Goal: Task Accomplishment & Management: Manage account settings

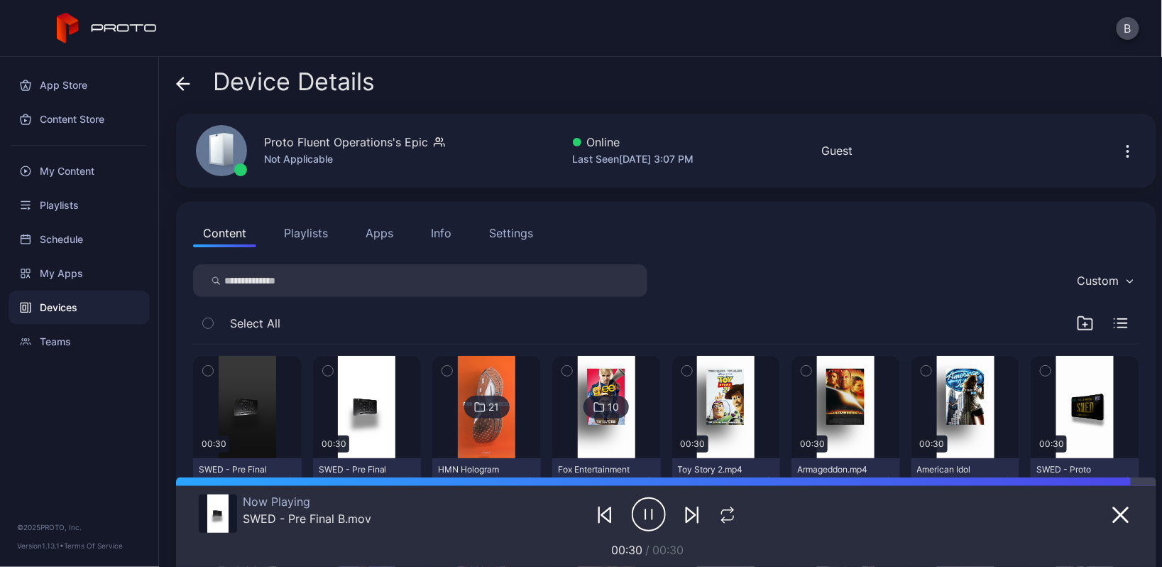
scroll to position [4, 0]
click at [96, 166] on div "My Content" at bounding box center [79, 171] width 141 height 34
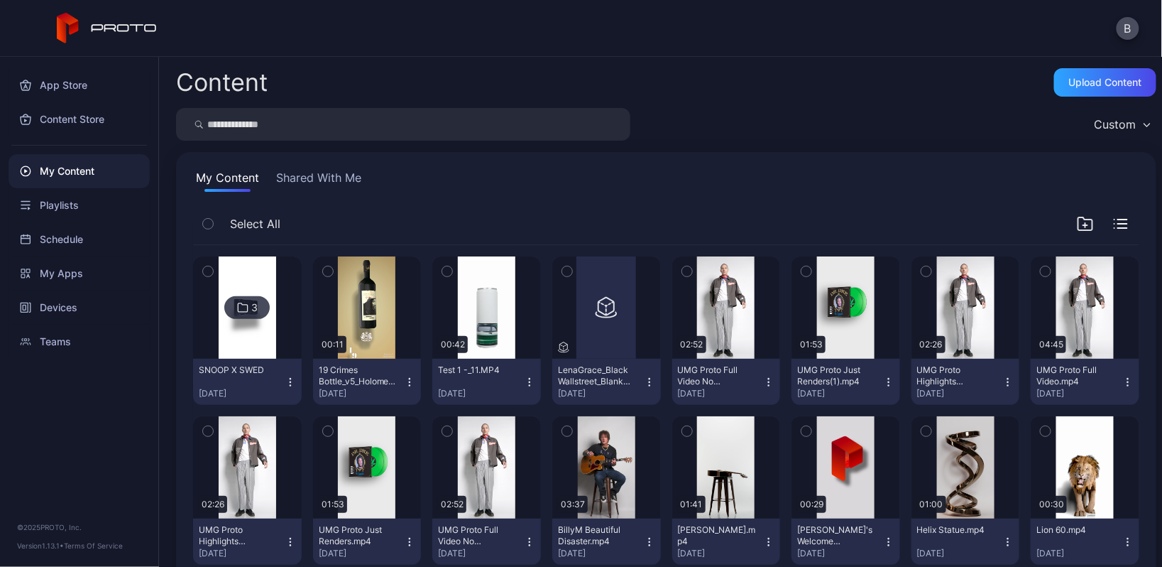
click at [337, 180] on button "Shared With Me" at bounding box center [318, 180] width 91 height 23
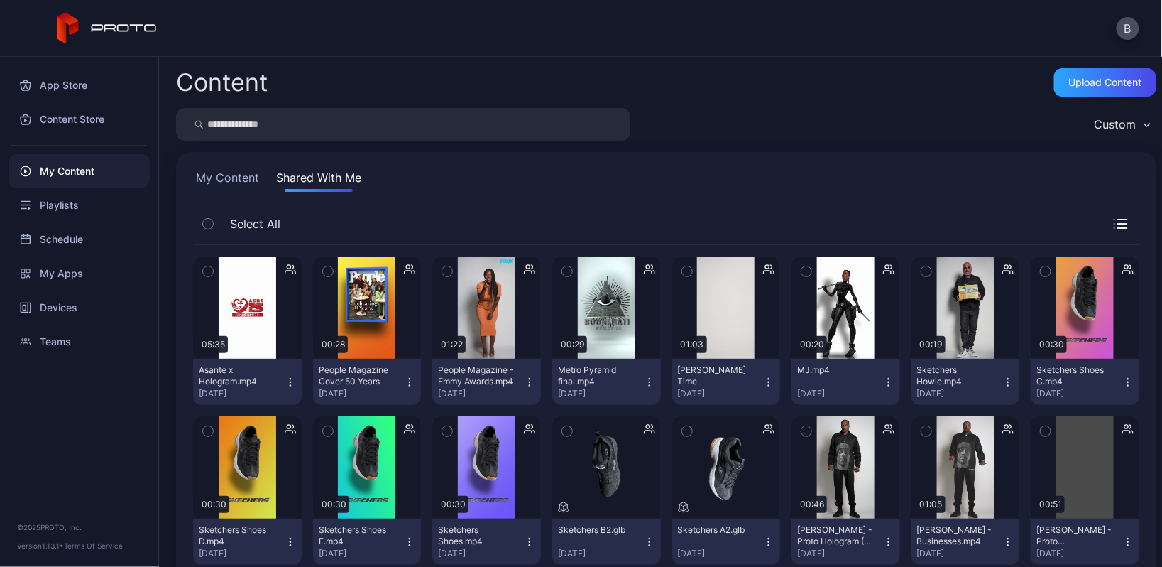
click at [342, 131] on input "search" at bounding box center [403, 124] width 454 height 33
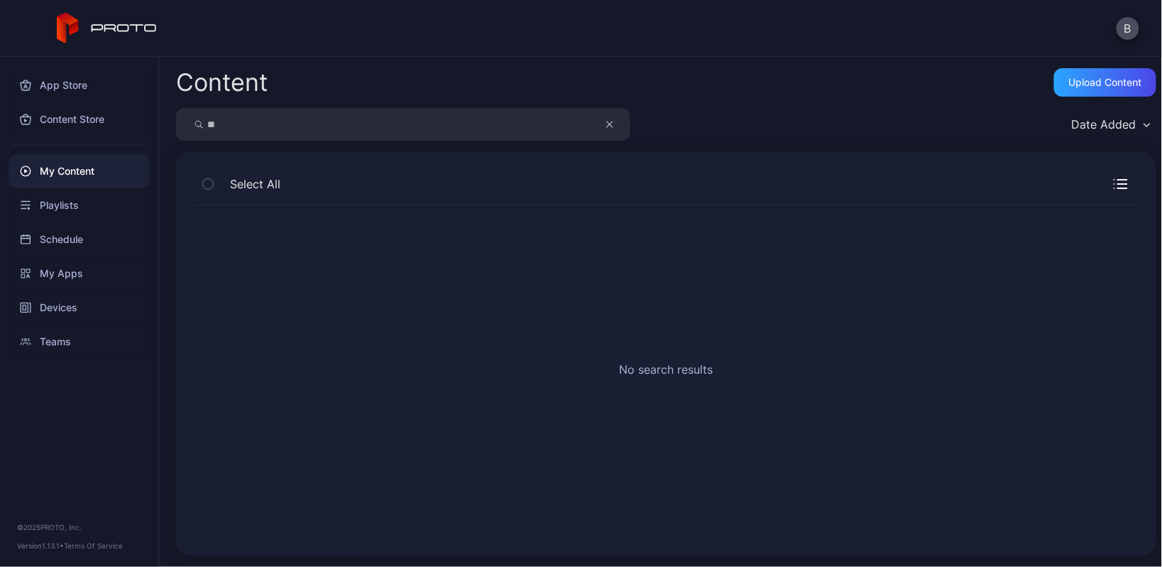
type input "*"
type input "**********"
click at [611, 129] on icon "button" at bounding box center [609, 124] width 7 height 17
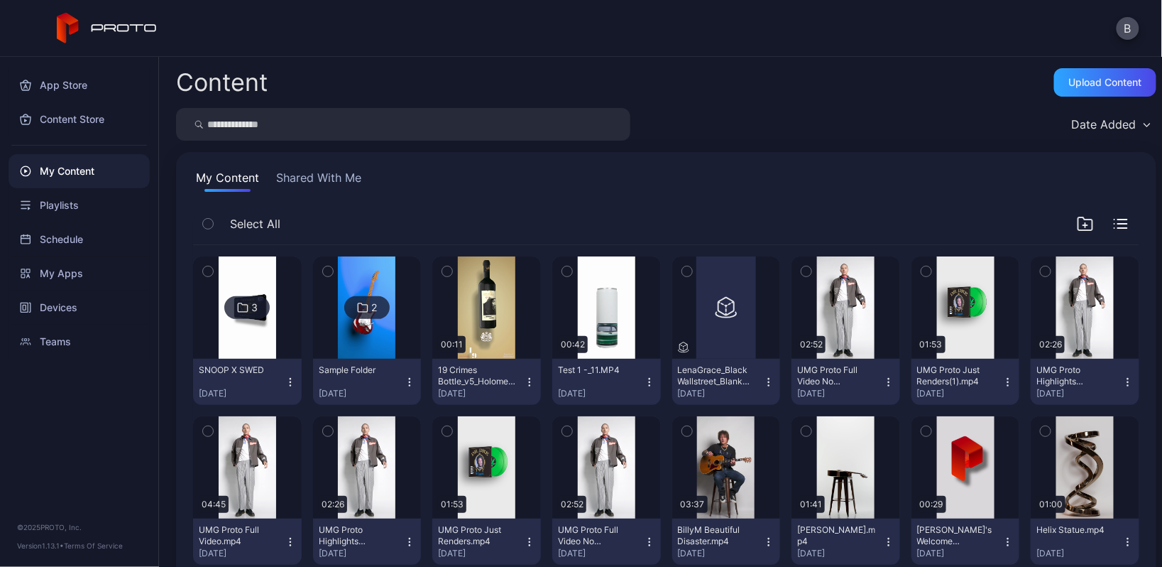
click at [343, 180] on button "Shared With Me" at bounding box center [318, 180] width 91 height 23
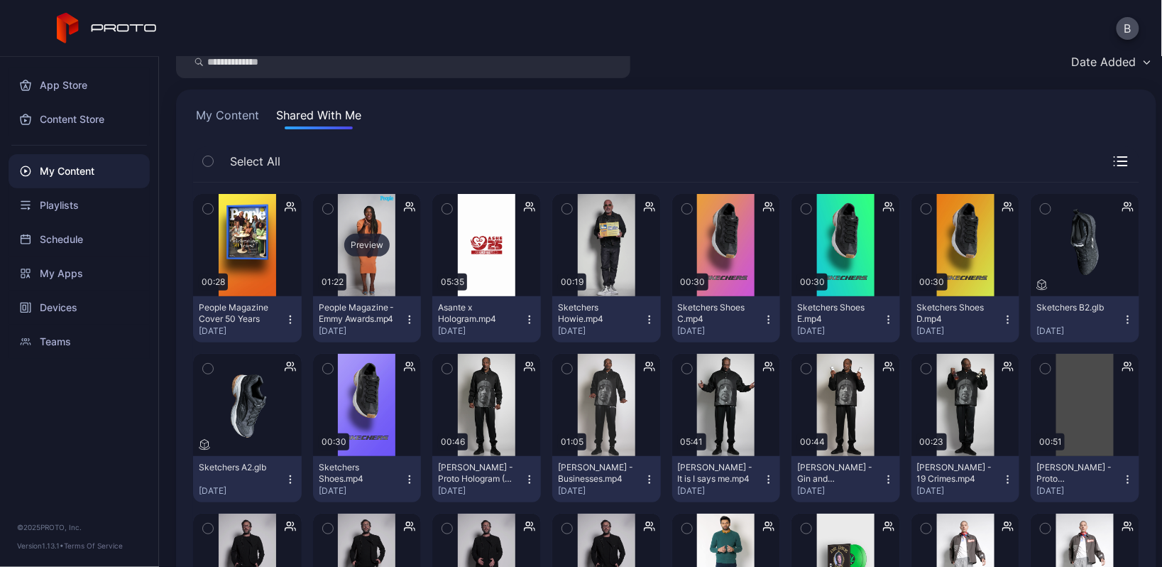
scroll to position [64, 0]
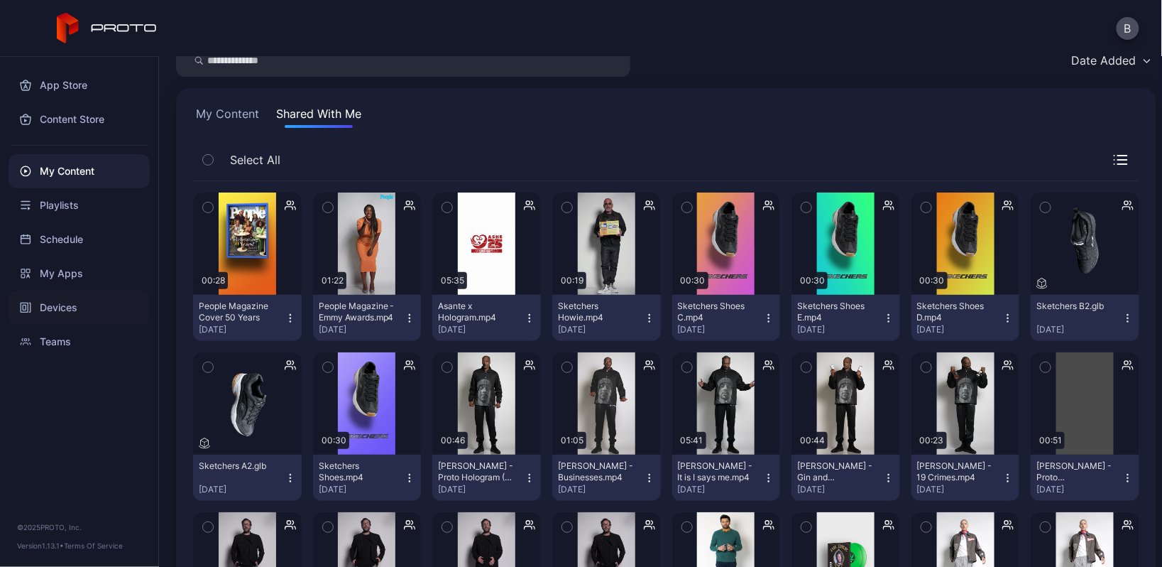
click at [82, 301] on div "Devices" at bounding box center [79, 307] width 141 height 34
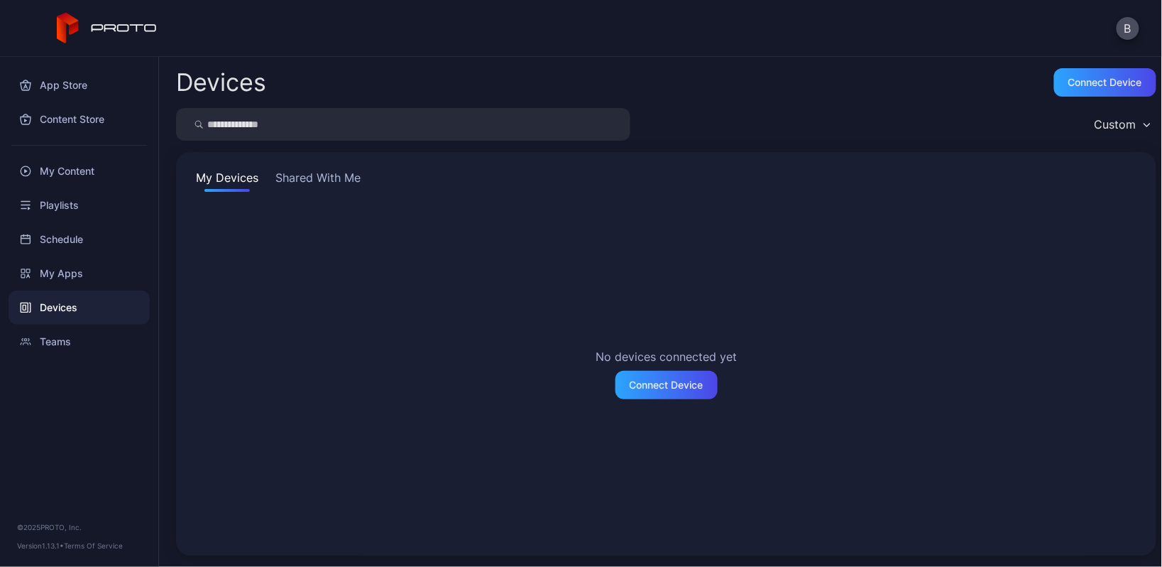
click at [315, 180] on button "Shared With Me" at bounding box center [318, 180] width 91 height 23
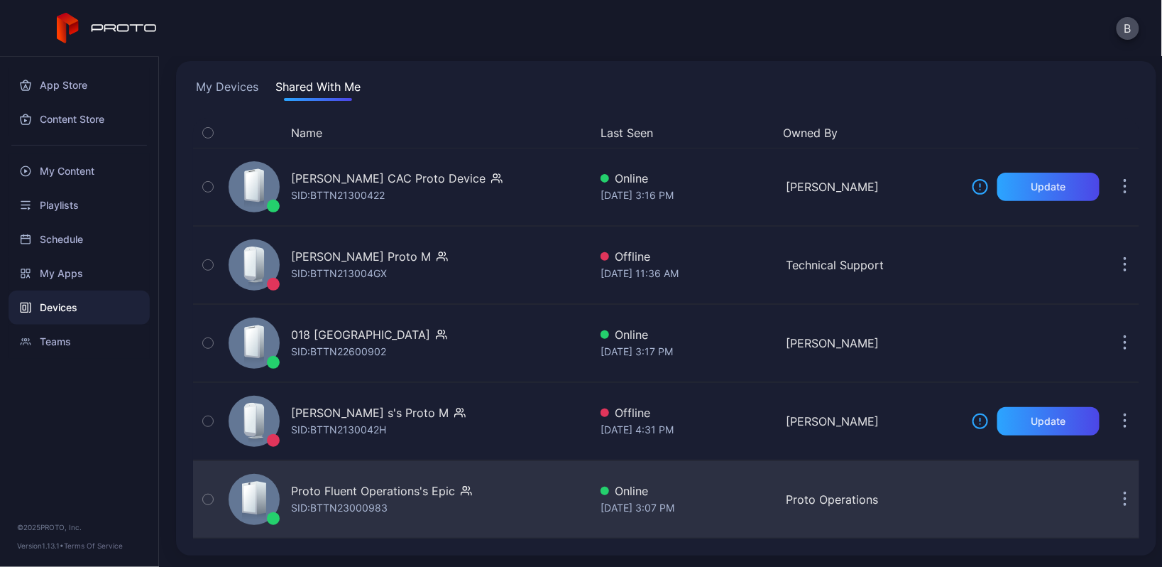
scroll to position [91, 0]
click at [347, 481] on div "Proto Fluent Operations's Epic SID: BTTN23000983" at bounding box center [406, 499] width 366 height 71
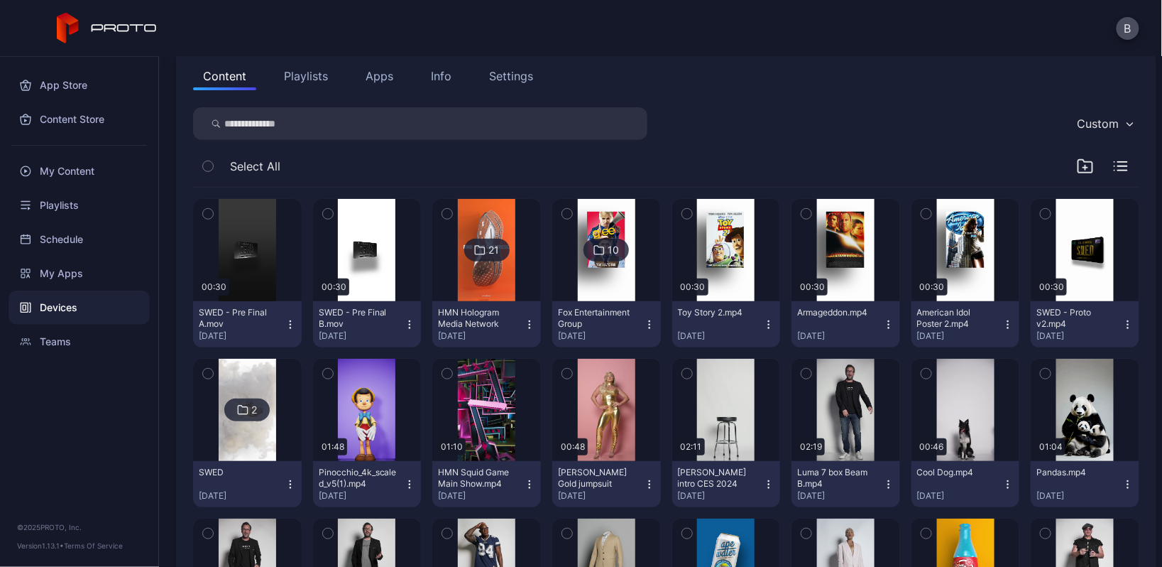
scroll to position [158, 0]
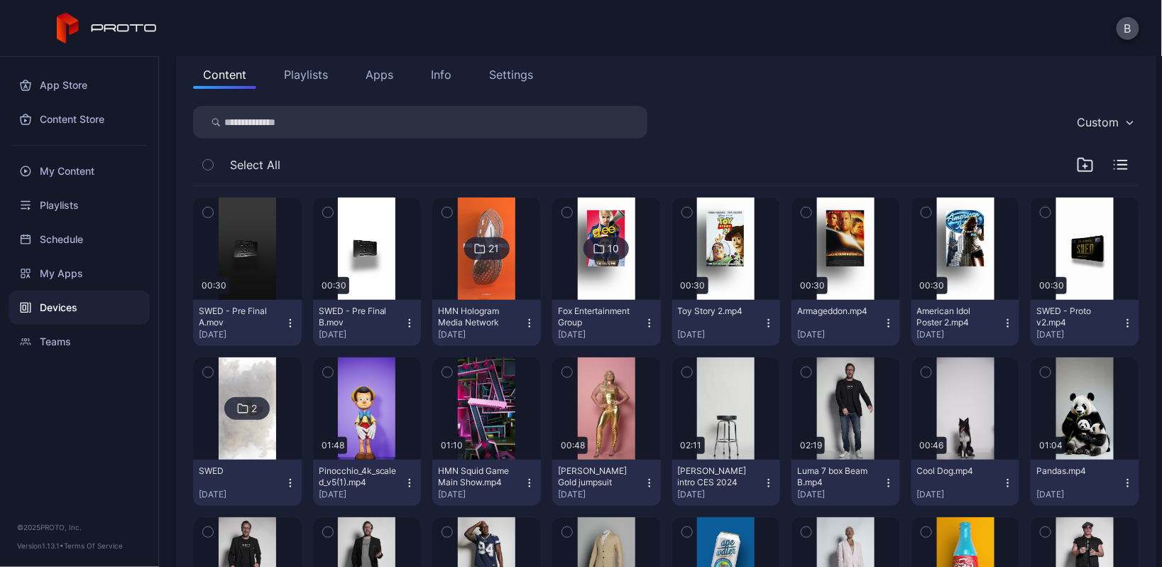
click at [264, 447] on img at bounding box center [248, 408] width 58 height 102
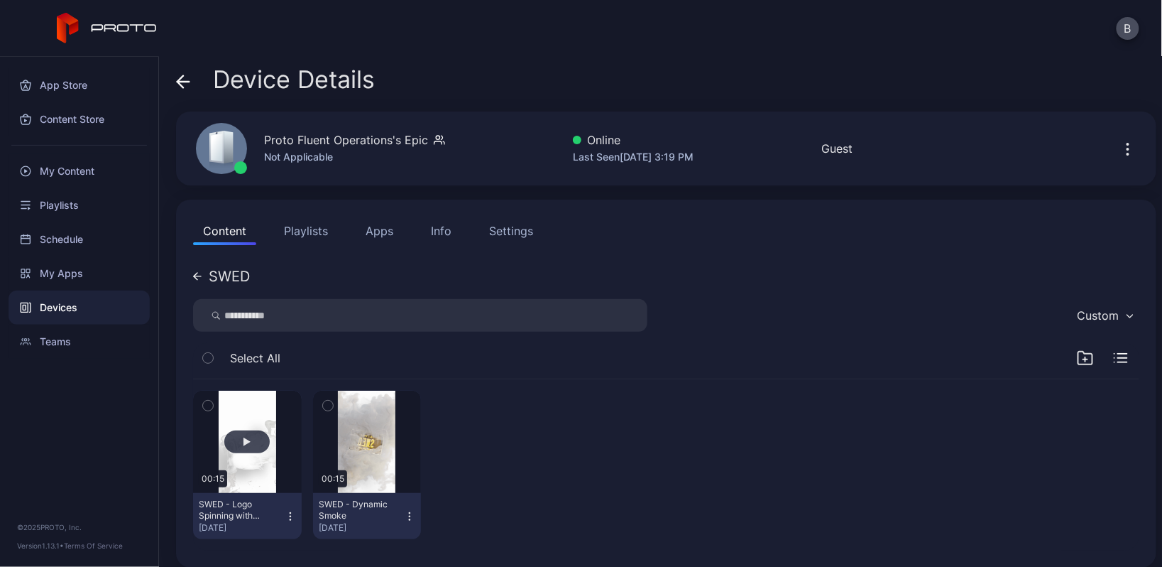
scroll to position [0, 0]
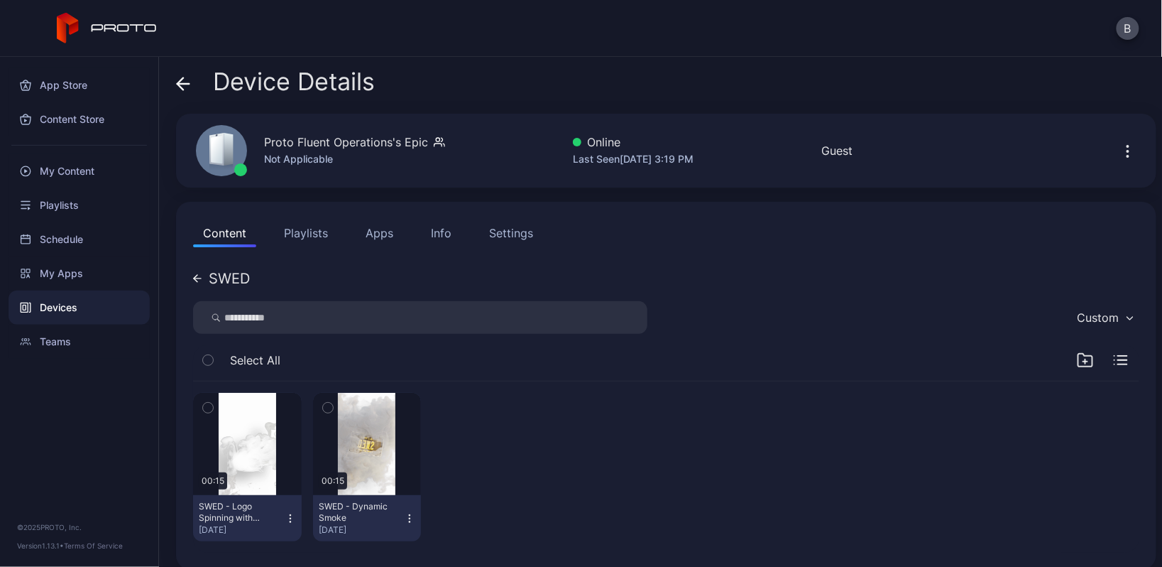
click at [188, 84] on icon at bounding box center [184, 84] width 12 height 0
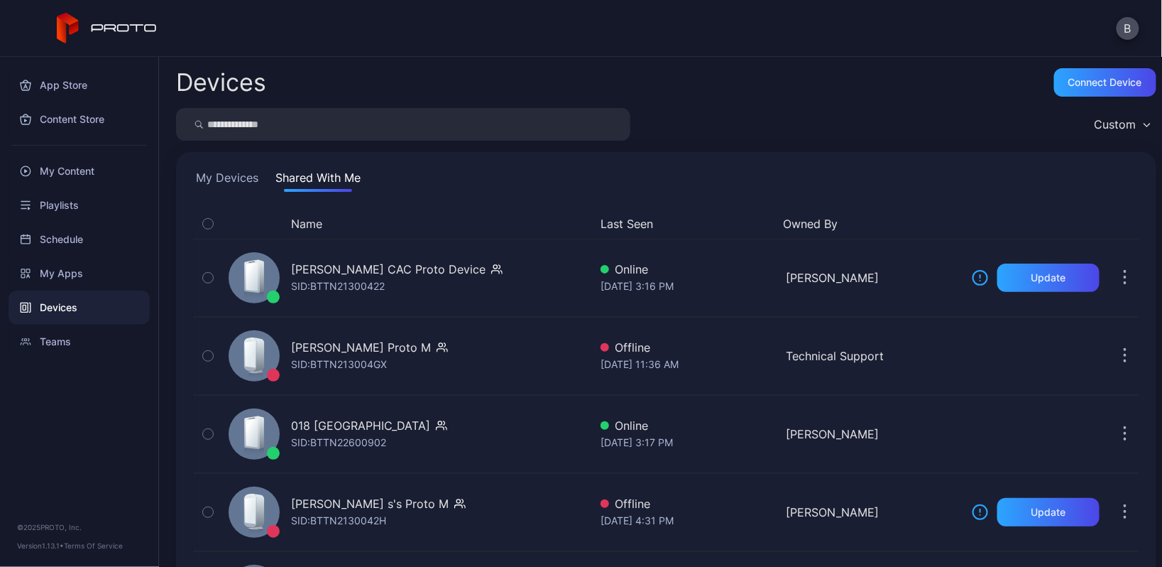
scroll to position [90, 0]
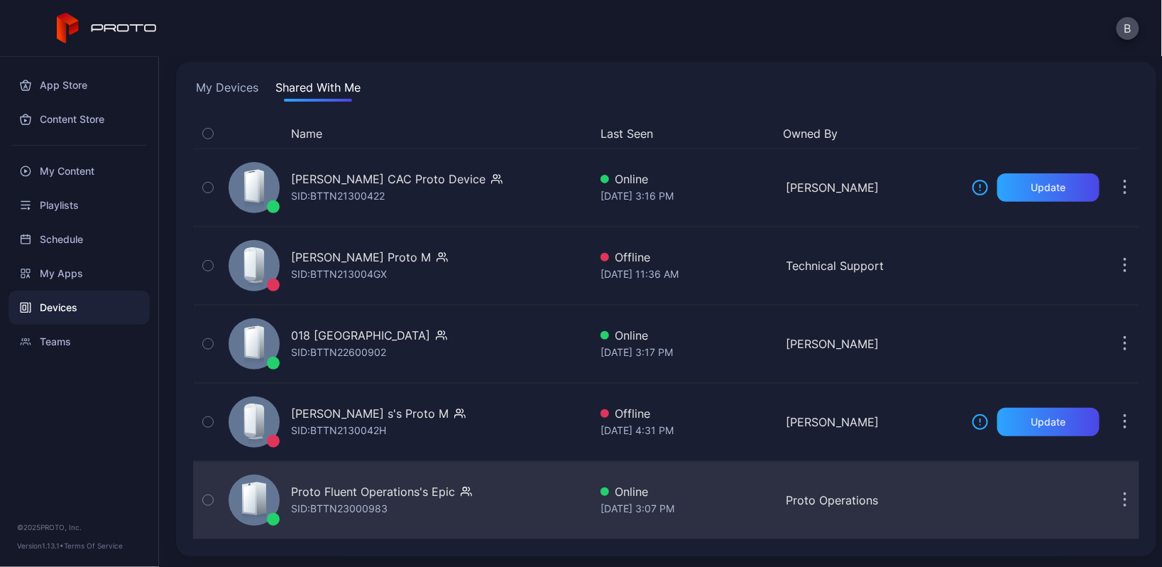
click at [299, 499] on div "Proto Fluent Operations's Epic" at bounding box center [373, 491] width 164 height 17
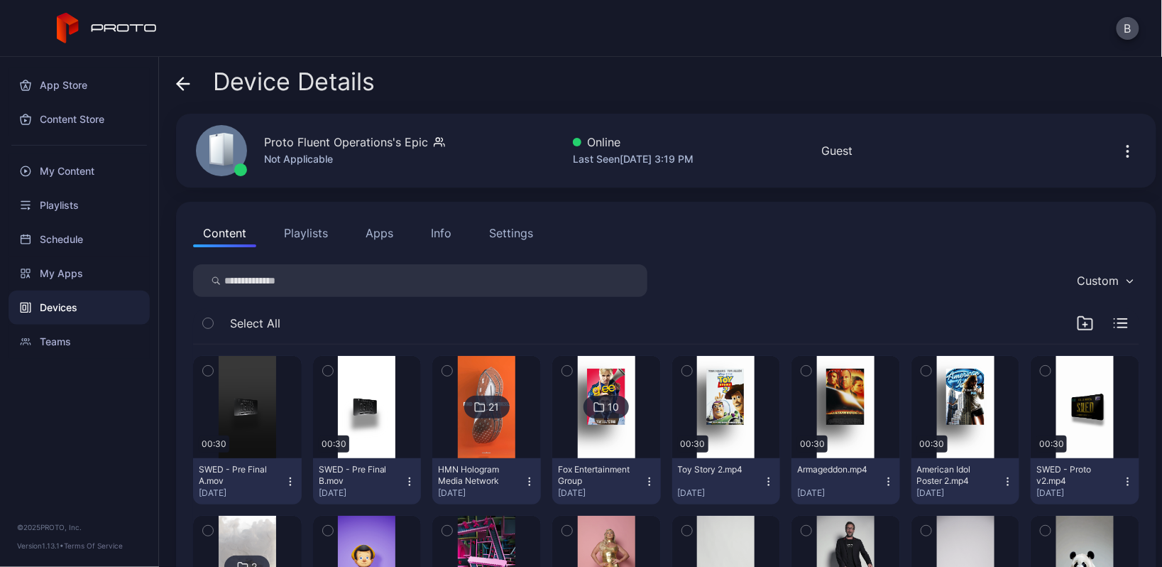
click at [393, 283] on input "search" at bounding box center [420, 280] width 454 height 33
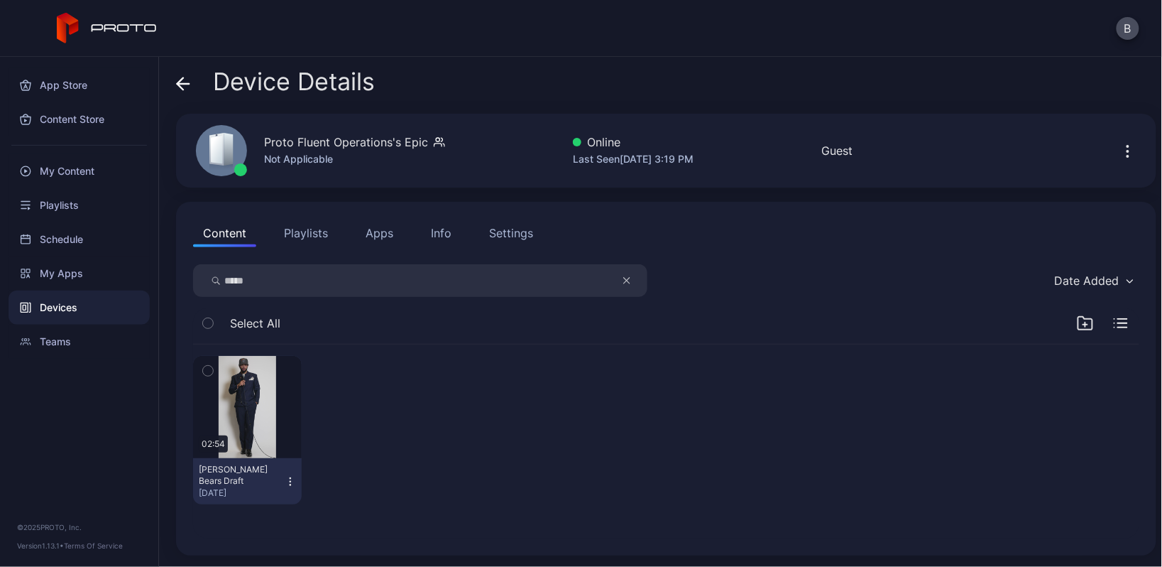
type input "*****"
click at [290, 476] on icon "button" at bounding box center [290, 481] width 11 height 11
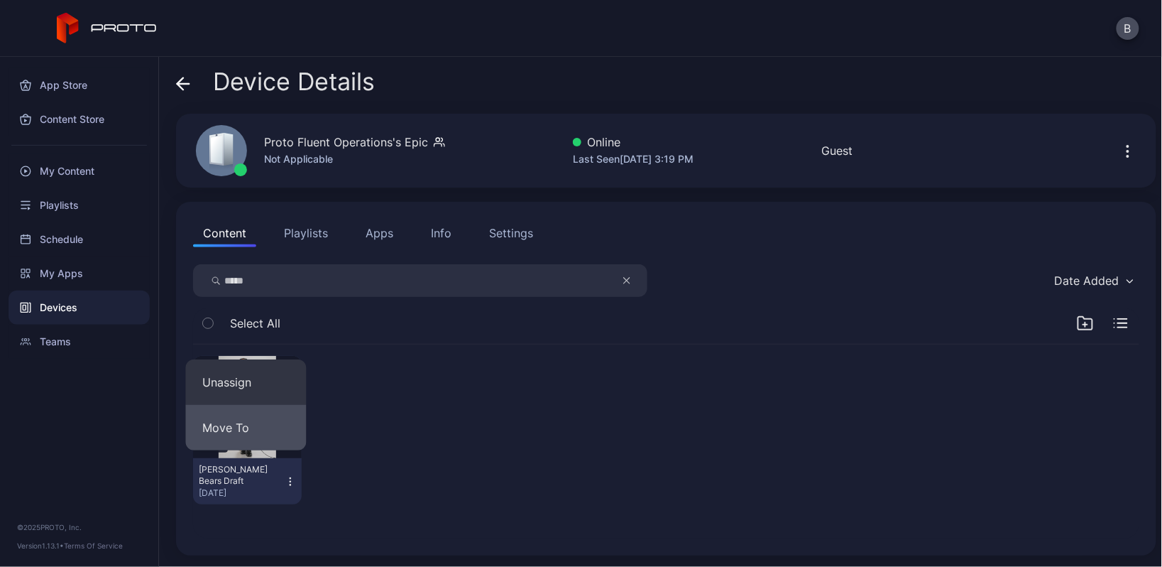
click at [273, 436] on button "Move To" at bounding box center [246, 427] width 121 height 45
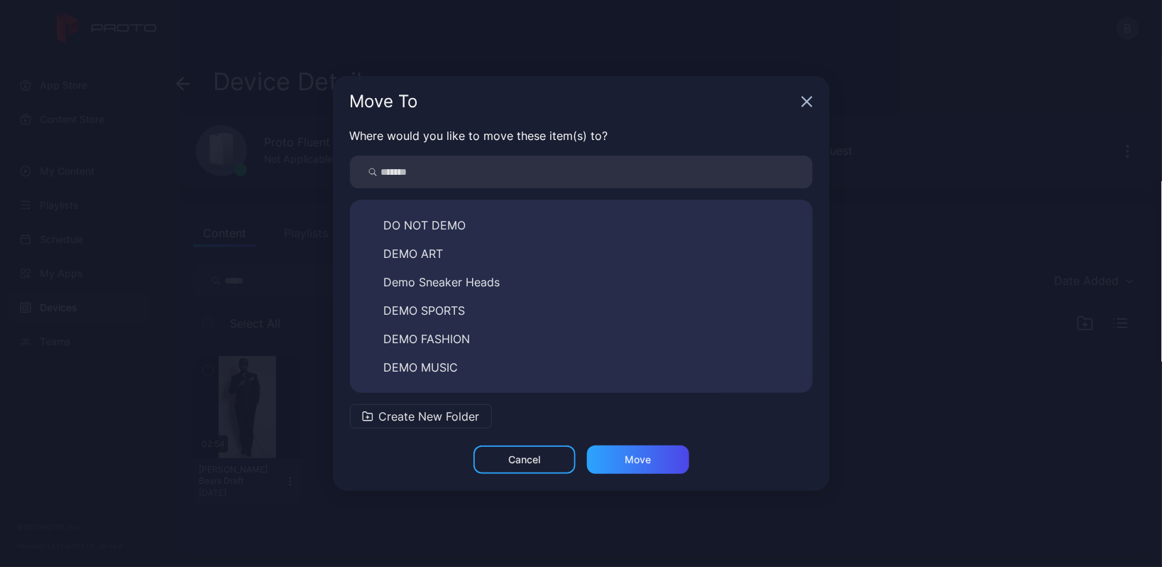
scroll to position [34, 0]
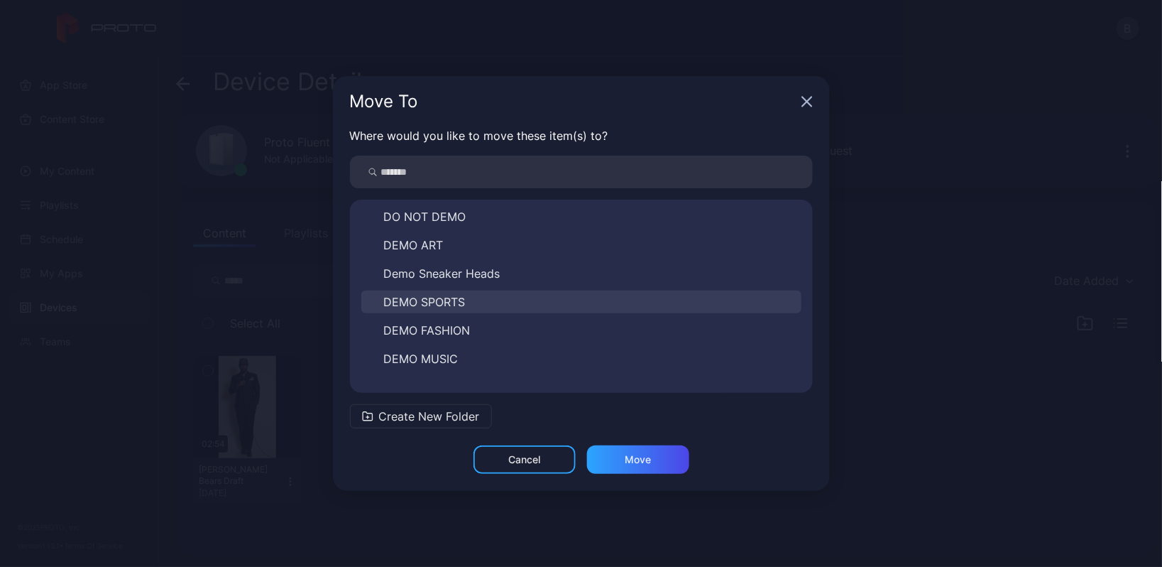
click at [485, 300] on button "DEMO SPORTS" at bounding box center [581, 301] width 440 height 23
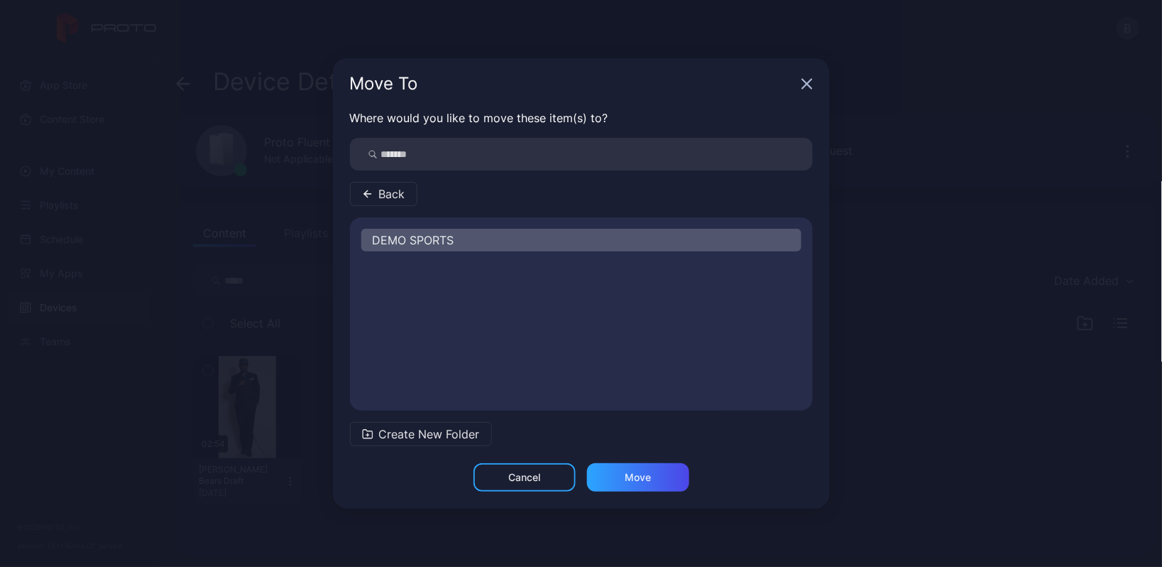
scroll to position [0, 0]
click at [613, 469] on div "Move" at bounding box center [638, 477] width 102 height 28
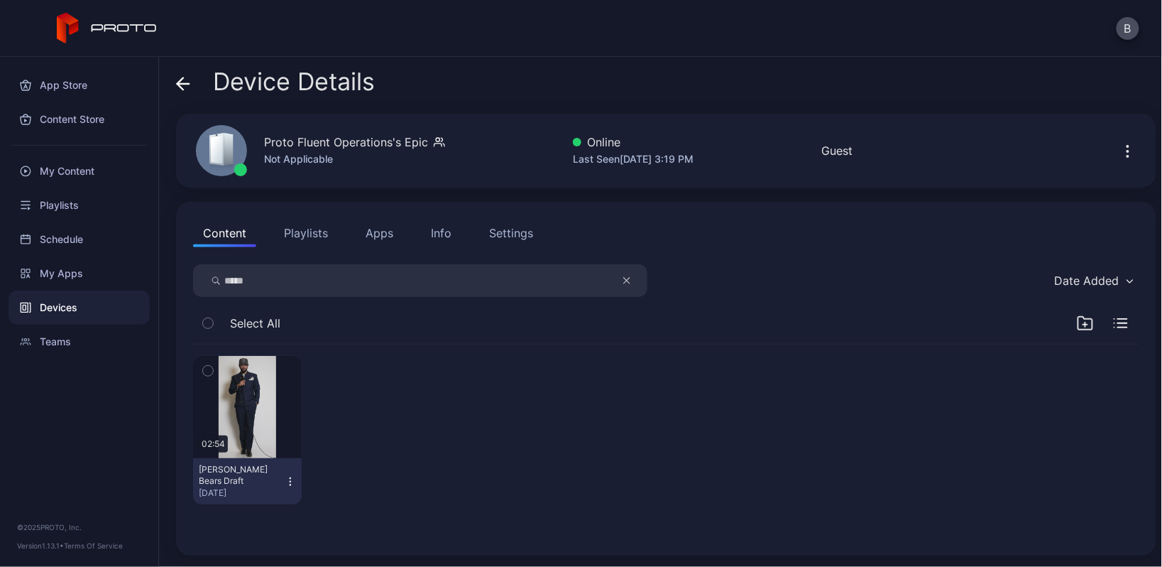
click at [185, 82] on icon at bounding box center [183, 84] width 14 height 14
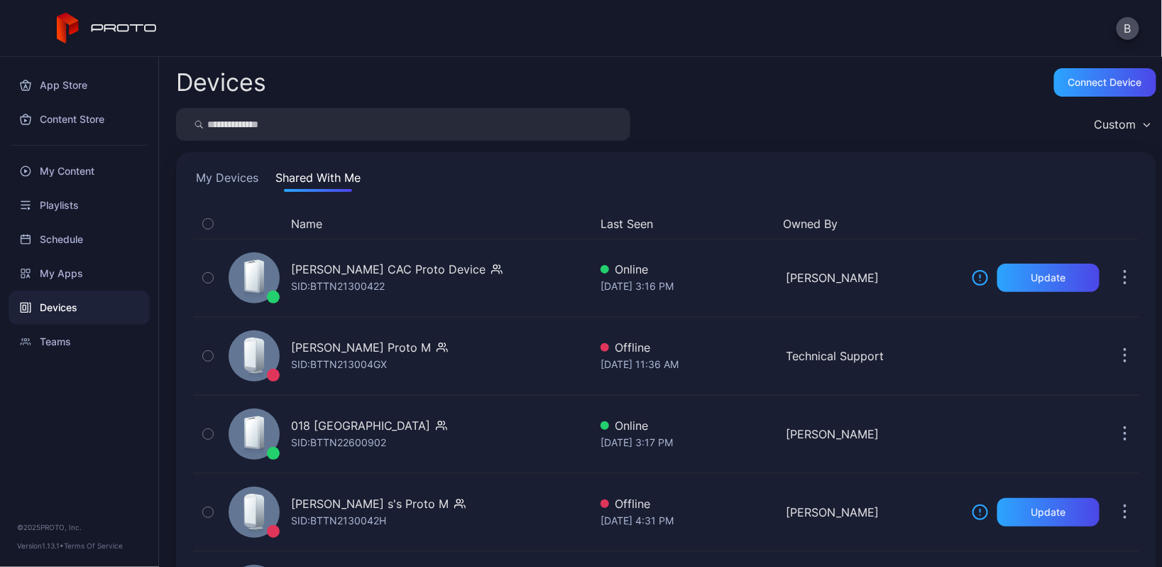
scroll to position [89, 0]
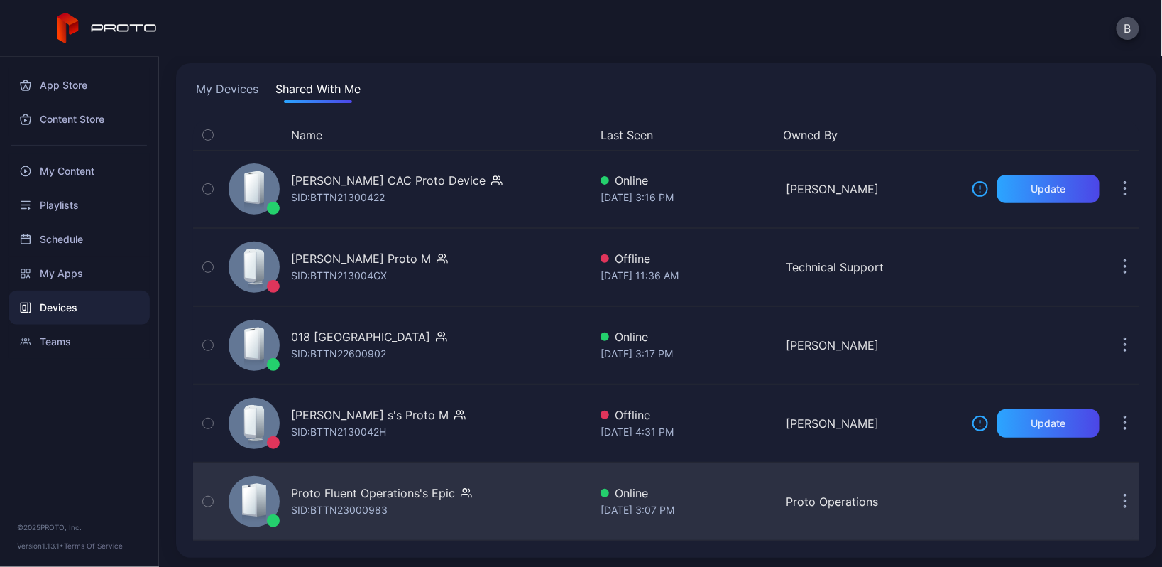
click at [379, 503] on div "SID: BTTN23000983" at bounding box center [339, 509] width 97 height 17
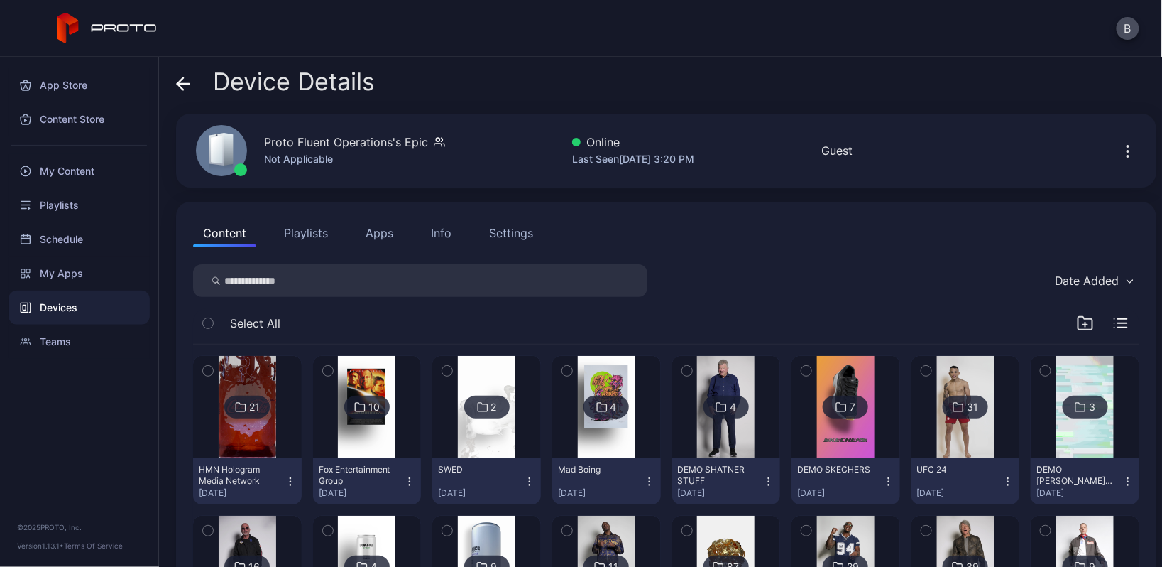
click at [332, 283] on input "search" at bounding box center [420, 280] width 454 height 33
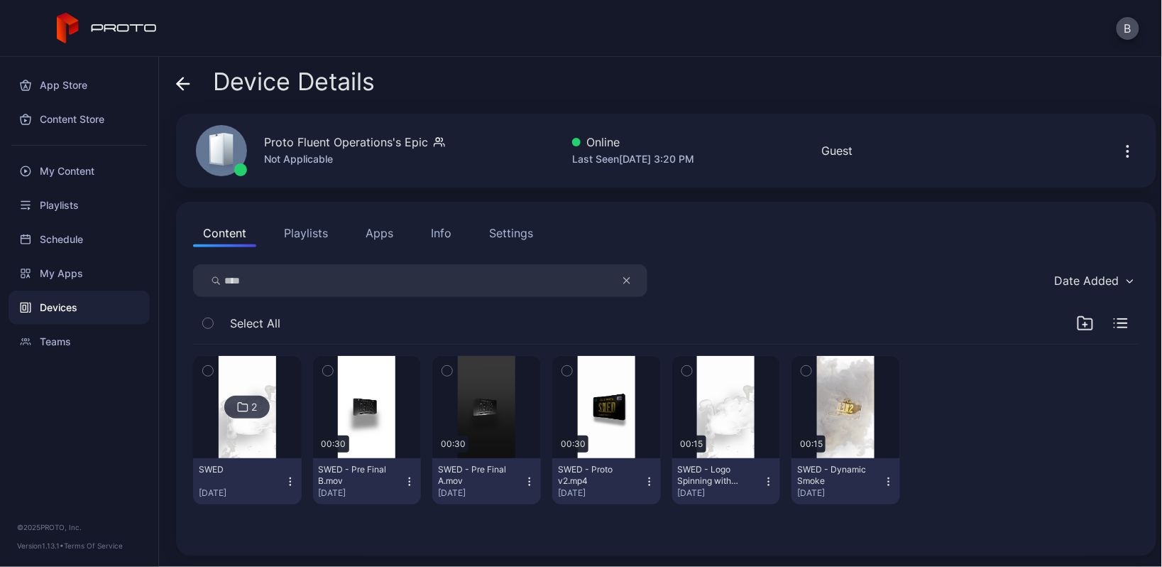
type input "****"
click at [261, 444] on img at bounding box center [248, 407] width 58 height 102
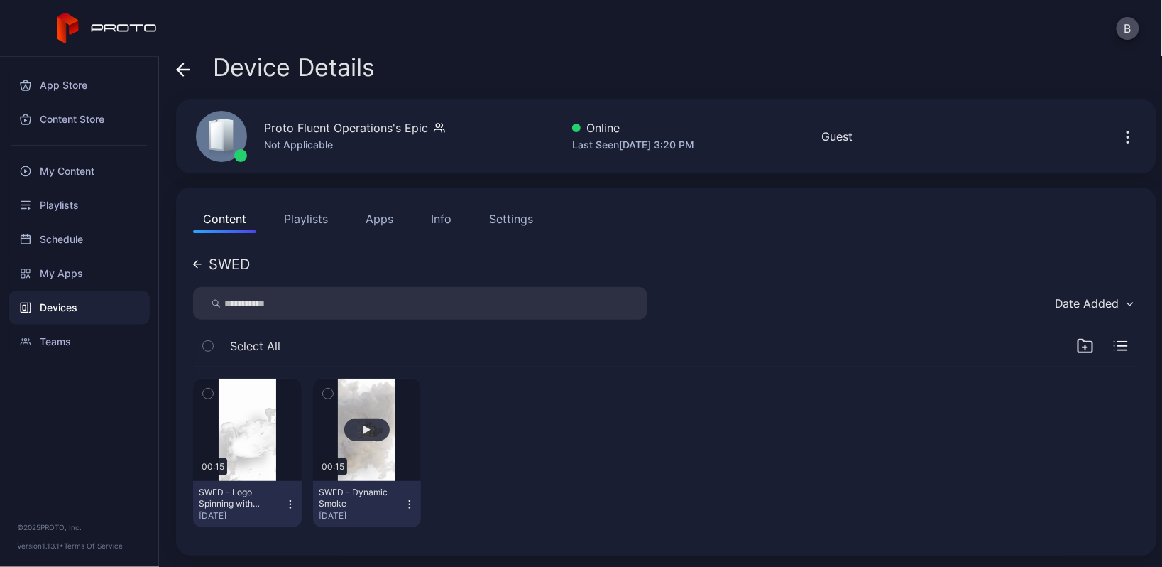
scroll to position [13, 0]
click at [200, 261] on icon at bounding box center [197, 265] width 9 height 9
type input "****"
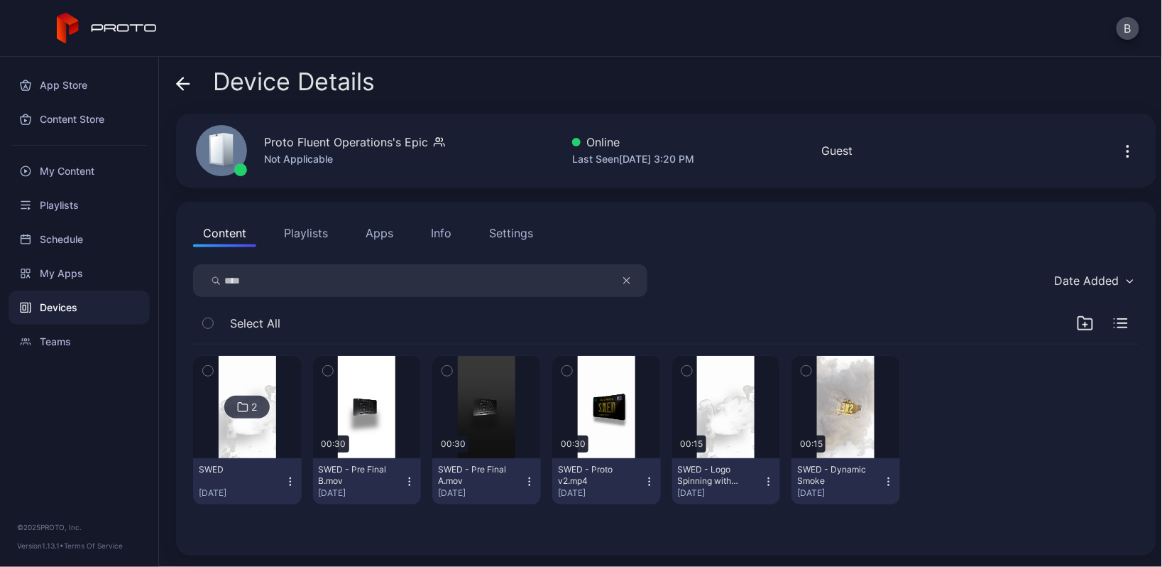
click at [187, 74] on span at bounding box center [183, 81] width 14 height 27
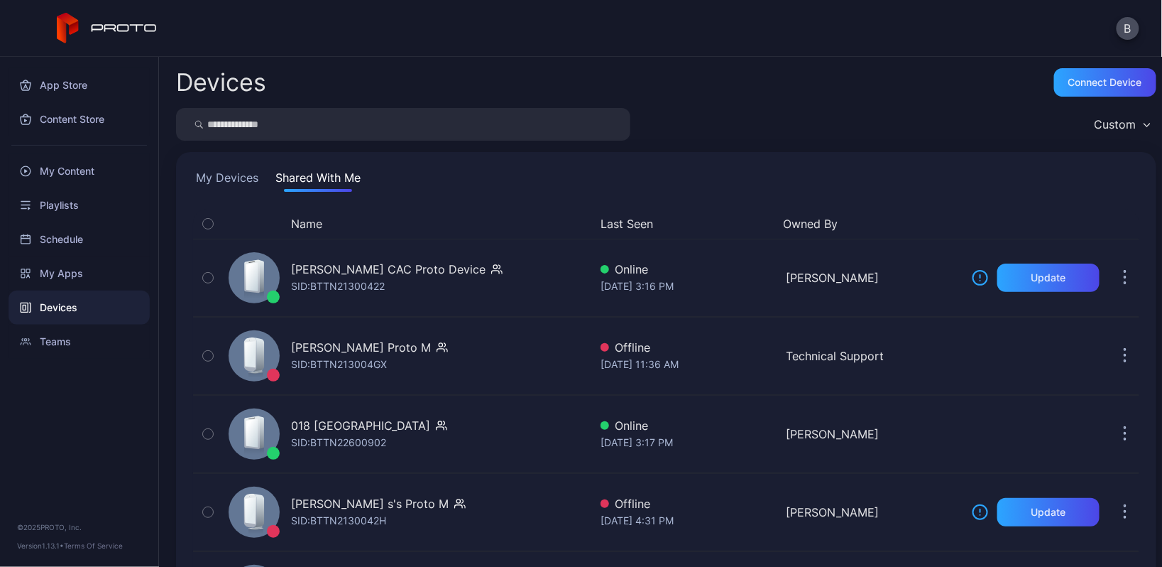
scroll to position [88, 0]
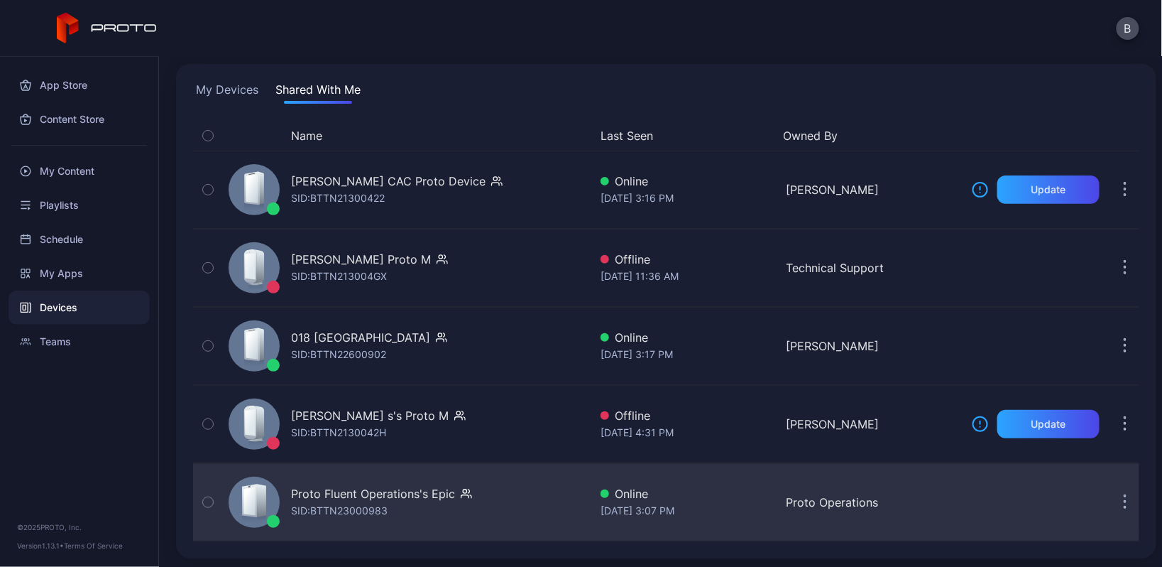
click at [494, 493] on div "Proto Fluent Operations's Epic SID: BTTN23000983" at bounding box center [406, 502] width 366 height 71
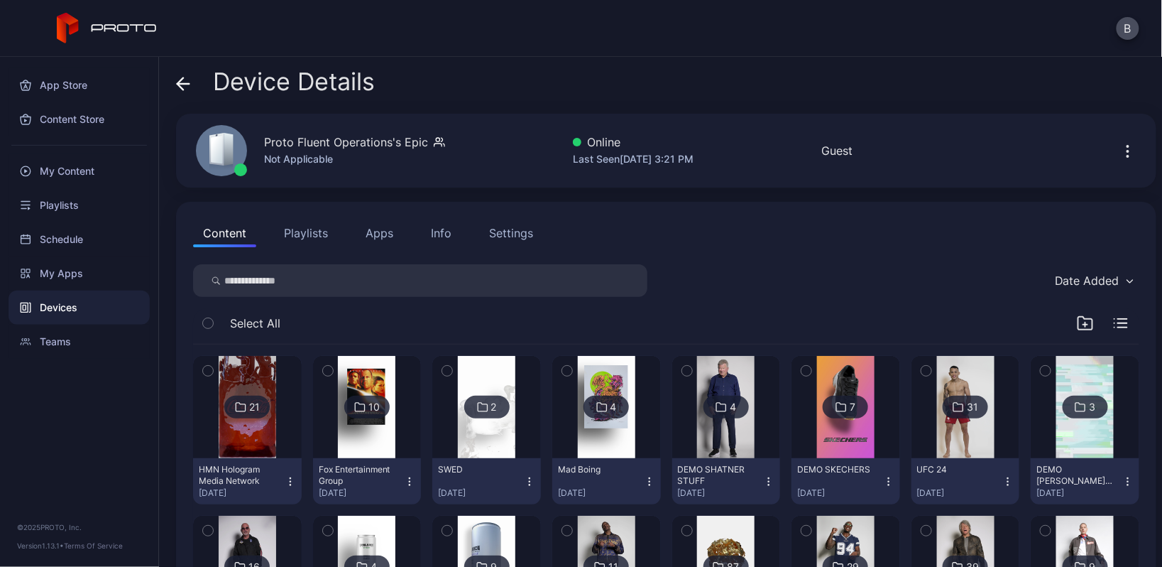
click at [606, 278] on input "search" at bounding box center [420, 280] width 454 height 33
type input "******"
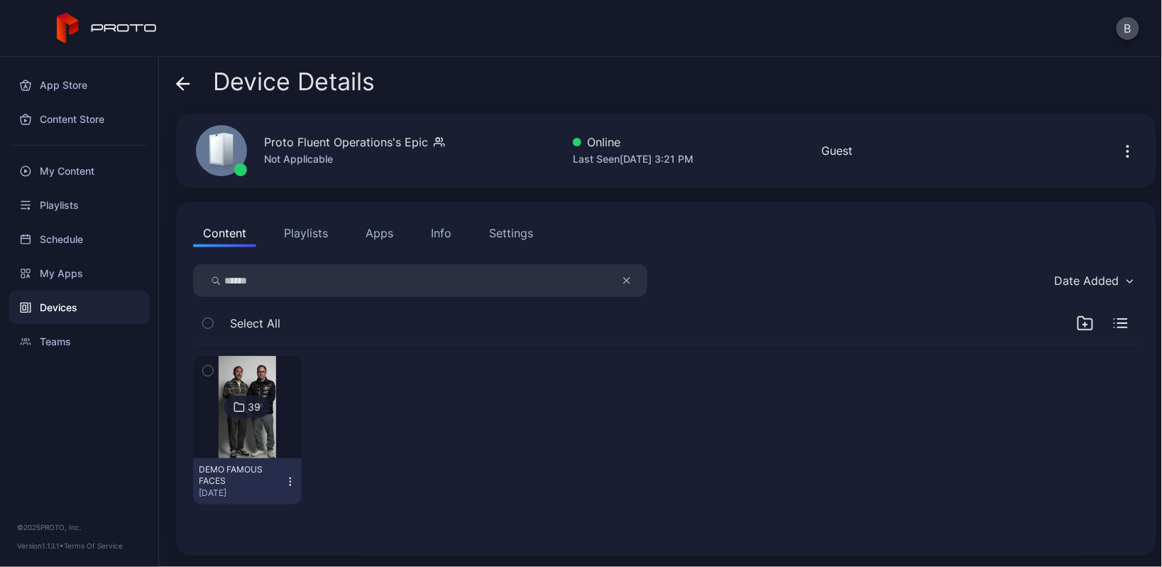
click at [266, 367] on img at bounding box center [248, 407] width 58 height 102
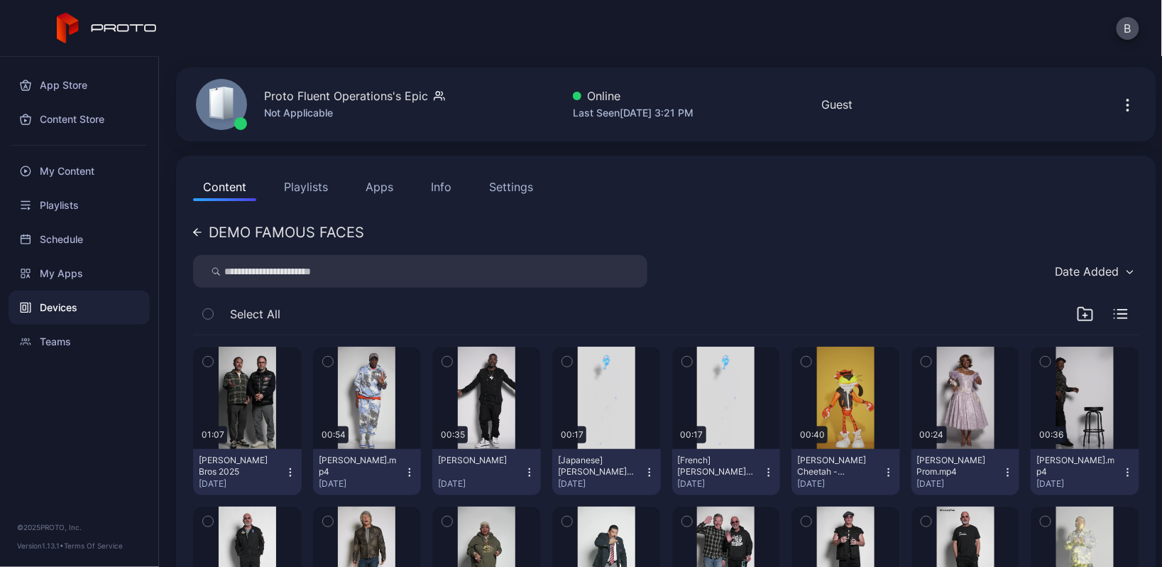
scroll to position [60, 0]
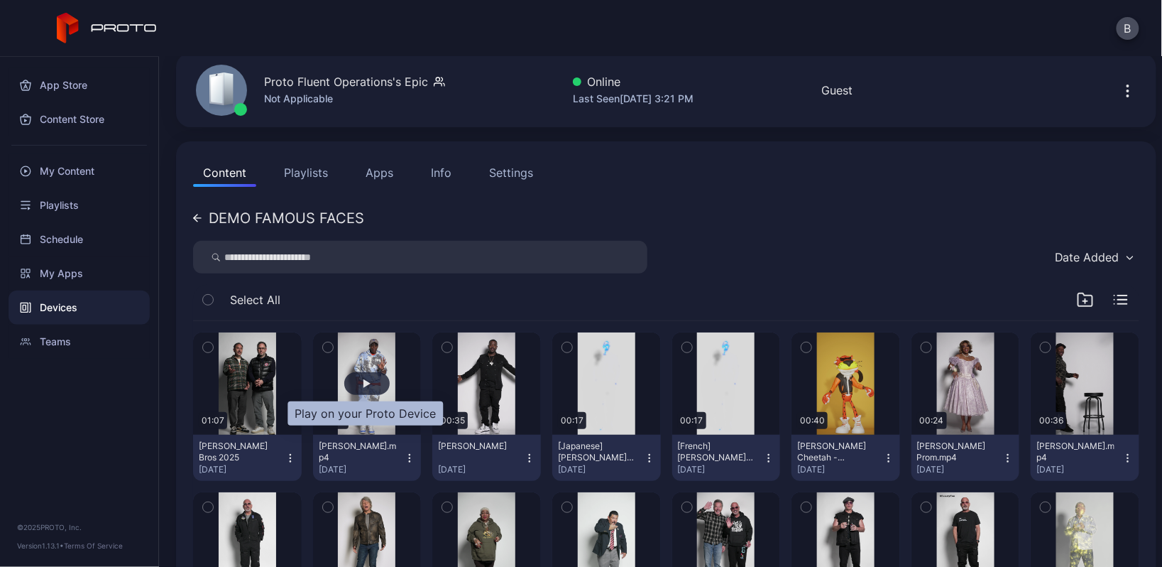
click at [366, 376] on div "button" at bounding box center [366, 383] width 45 height 23
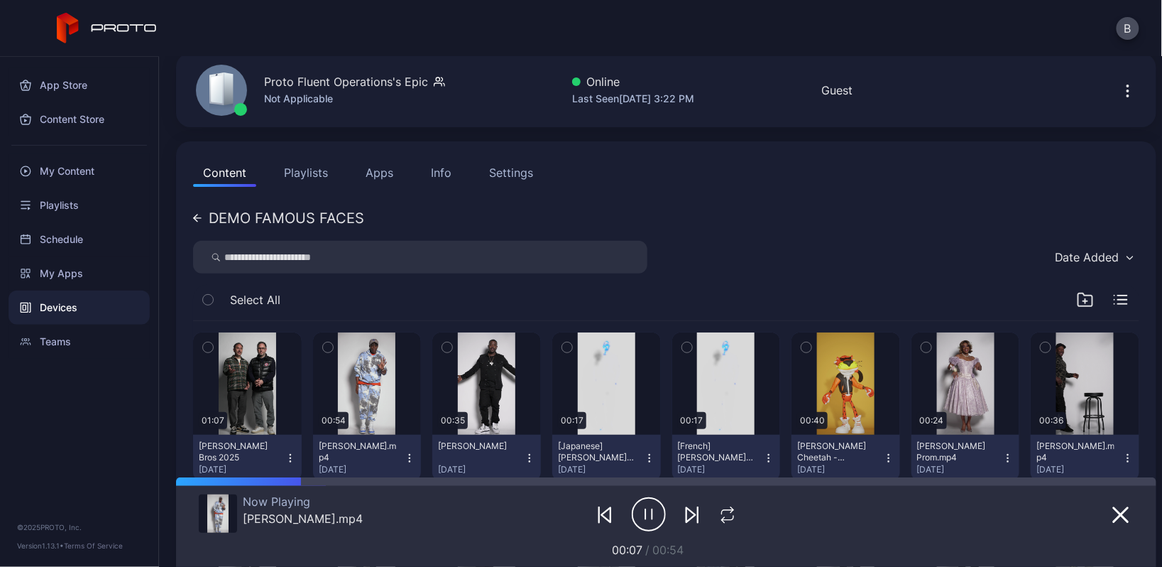
click at [200, 211] on div "DEMO FAMOUS FACES" at bounding box center [278, 218] width 171 height 14
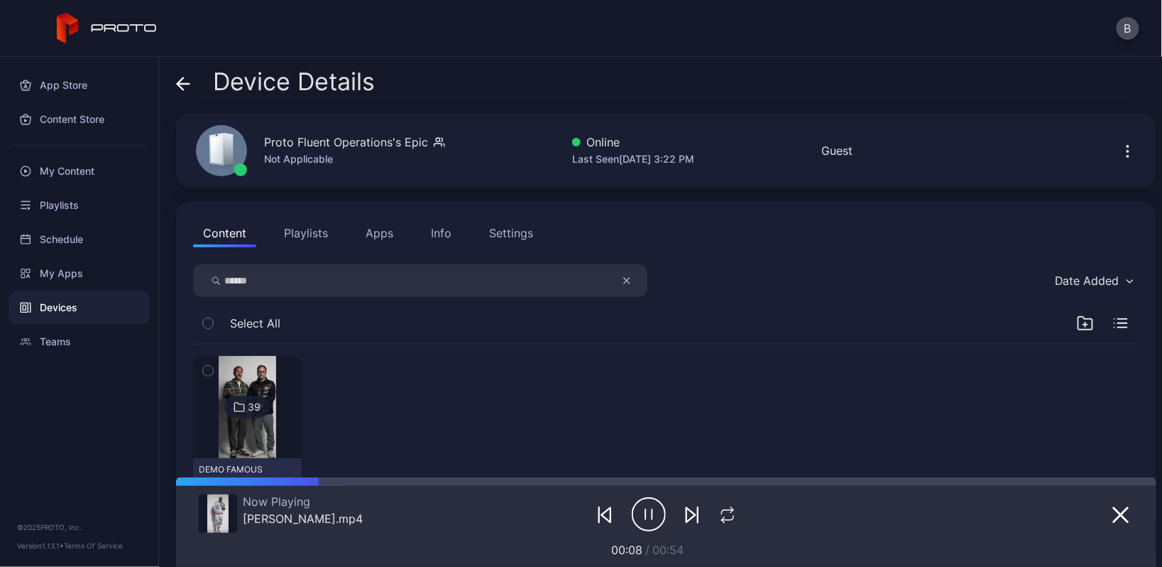
click at [281, 281] on input "******" at bounding box center [420, 280] width 454 height 33
type input "*"
type input "******"
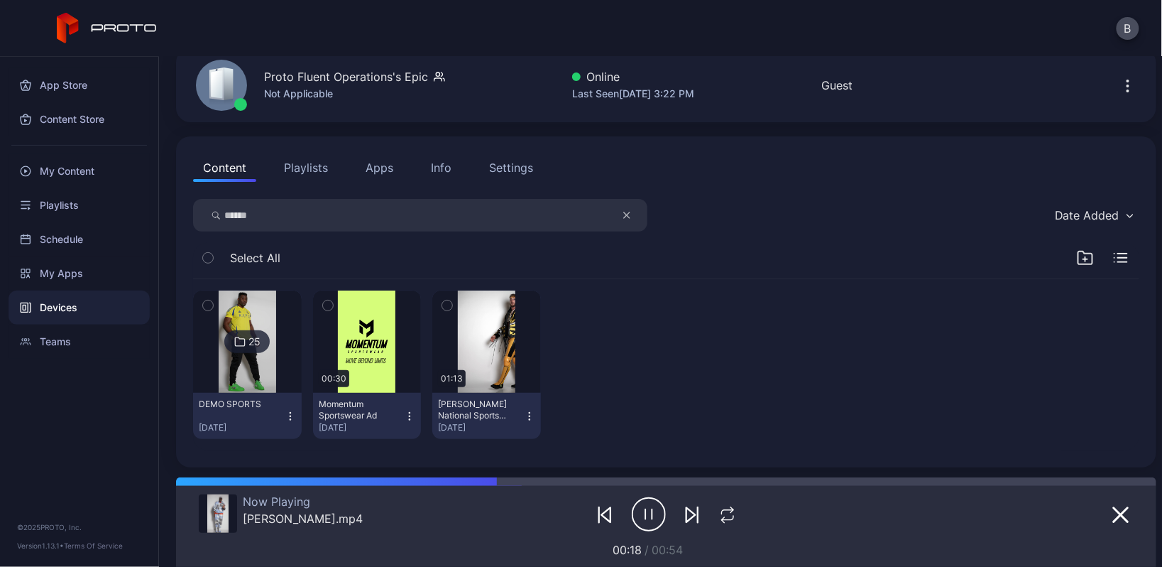
click at [264, 362] on img at bounding box center [248, 341] width 58 height 102
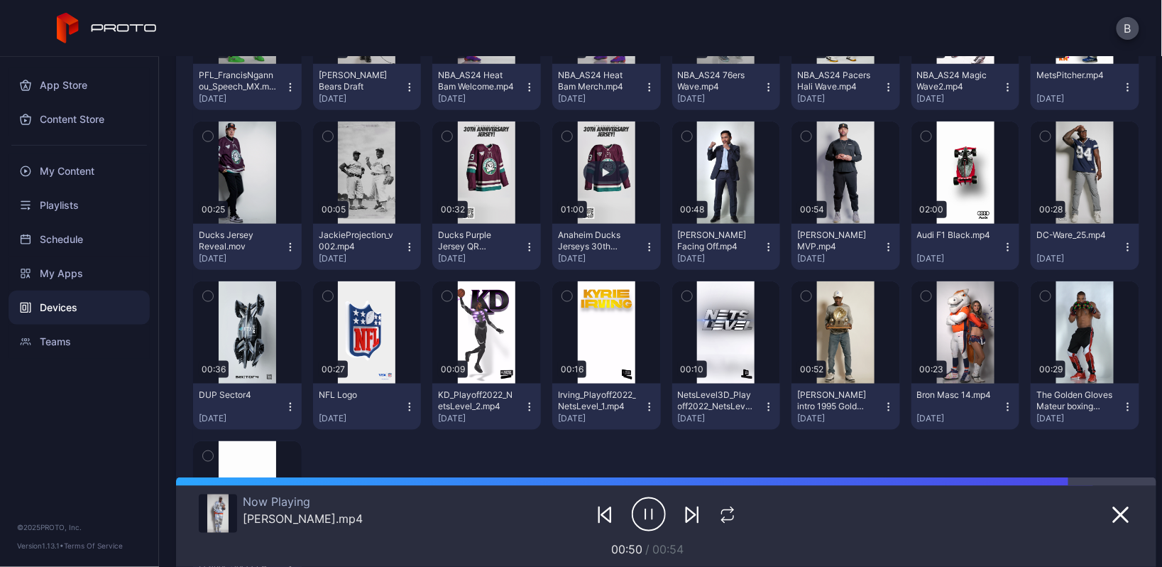
scroll to position [432, 0]
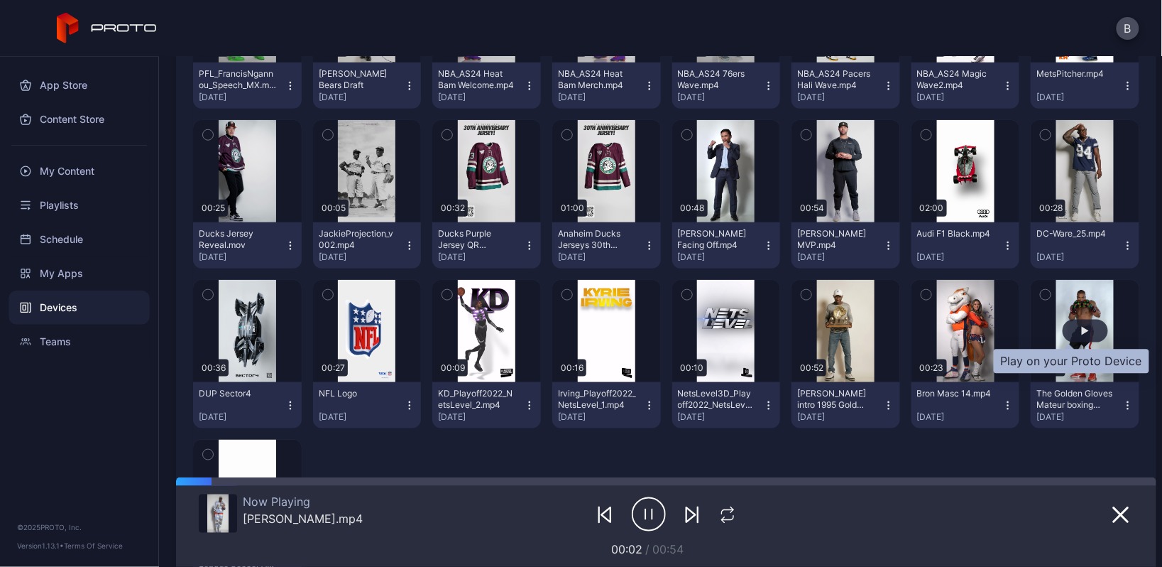
click at [1064, 332] on div "button" at bounding box center [1085, 331] width 45 height 23
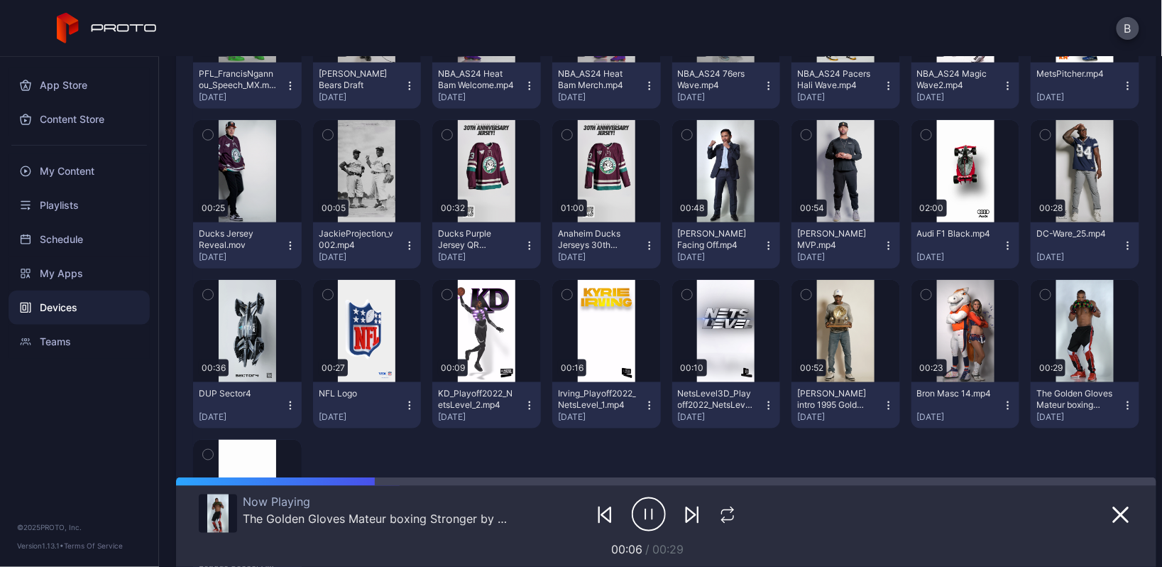
click at [636, 515] on icon "button" at bounding box center [649, 514] width 34 height 36
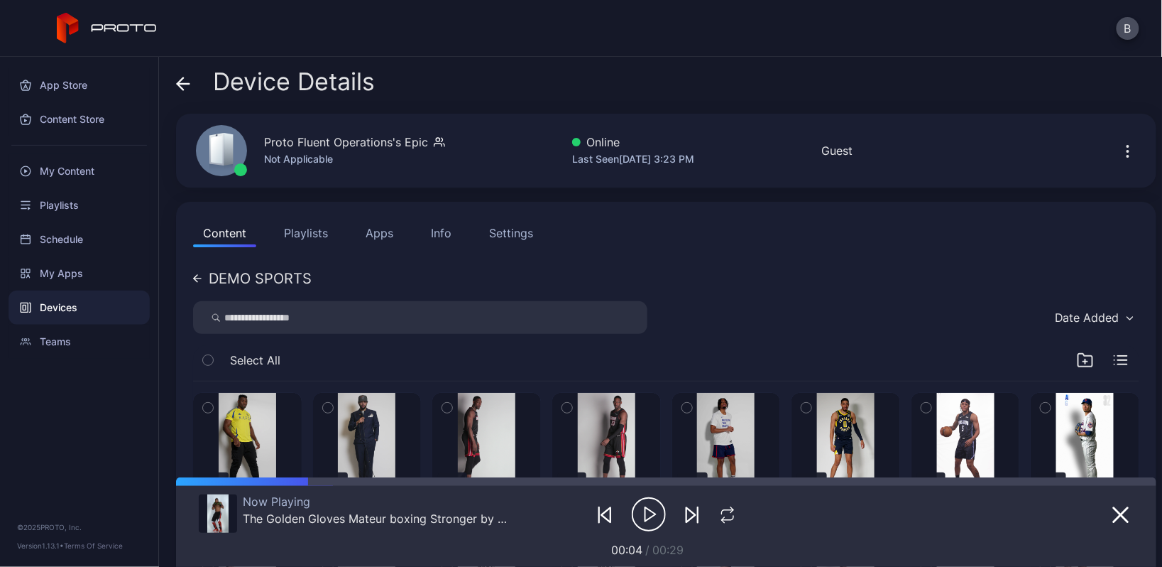
scroll to position [0, 0]
click at [190, 87] on icon at bounding box center [183, 84] width 14 height 14
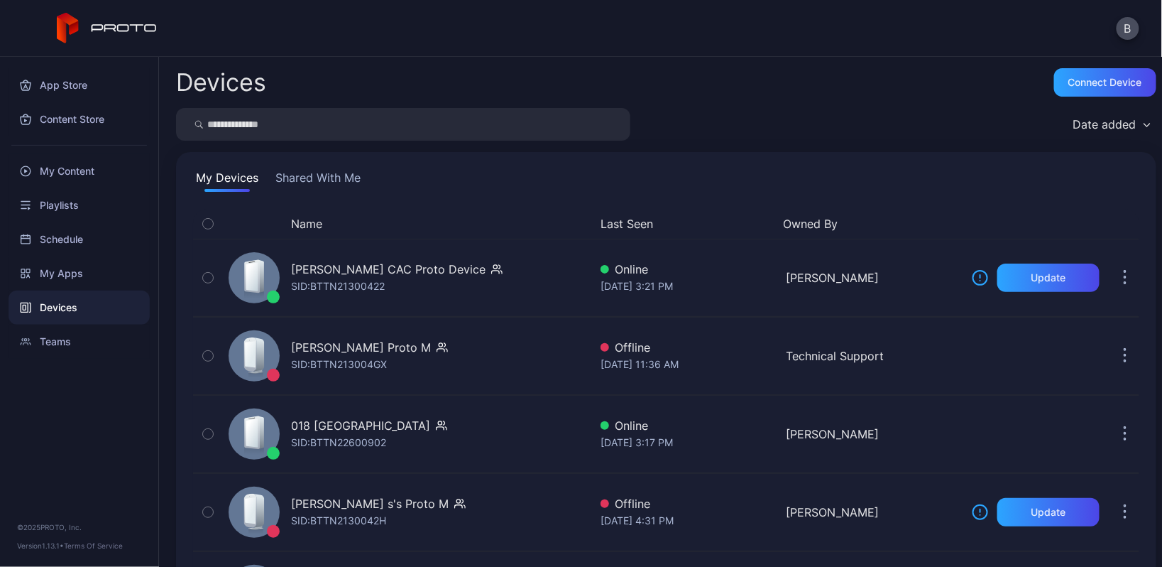
scroll to position [87, 0]
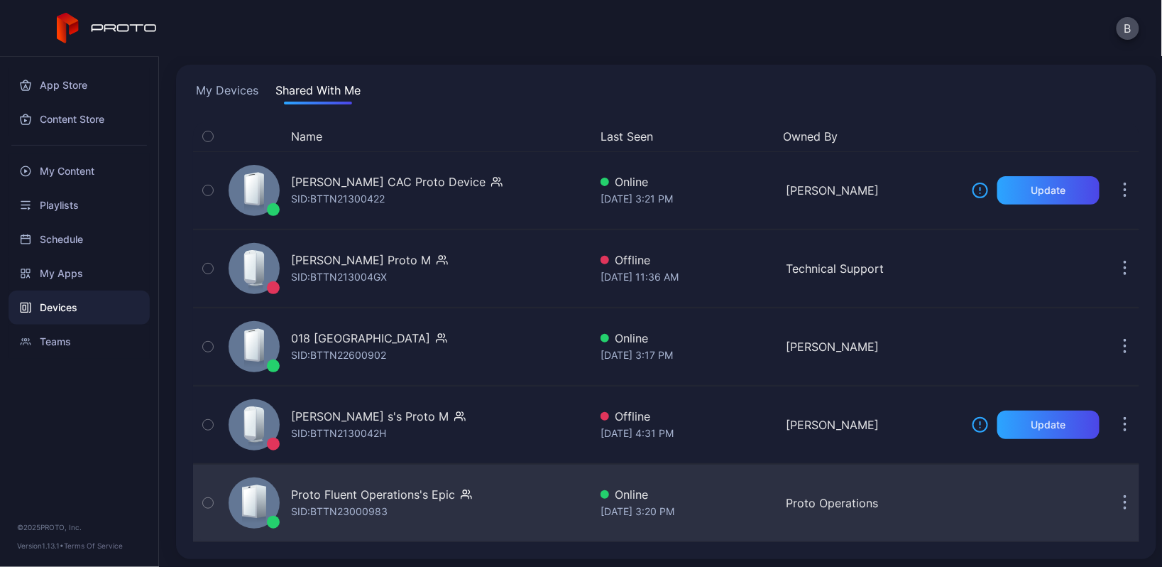
click at [395, 496] on div "Proto Fluent Operations's Epic" at bounding box center [373, 494] width 164 height 17
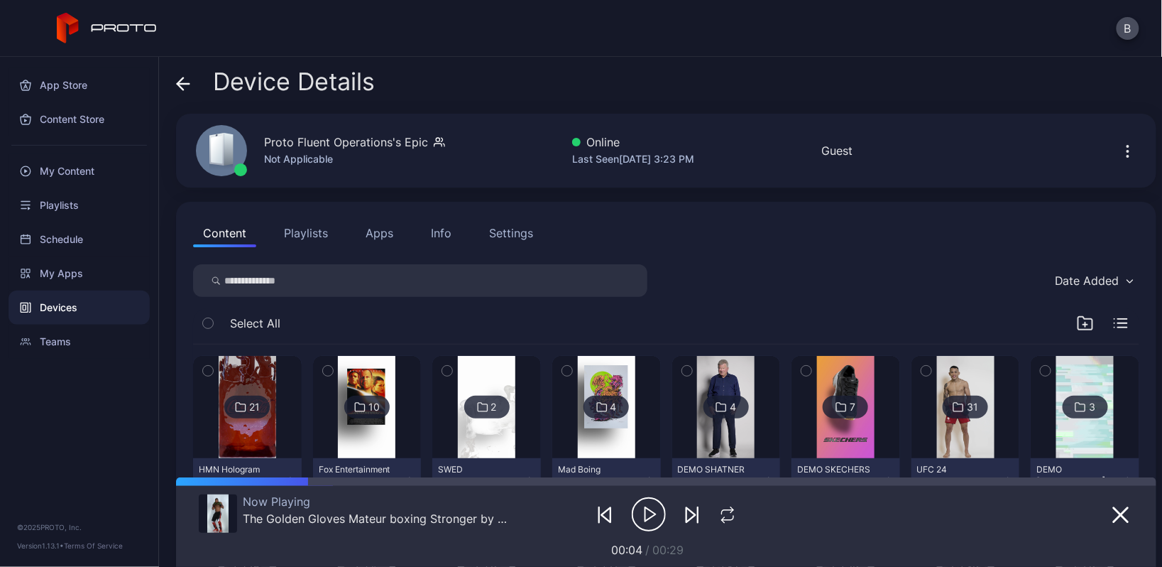
click at [349, 289] on input "search" at bounding box center [420, 280] width 454 height 33
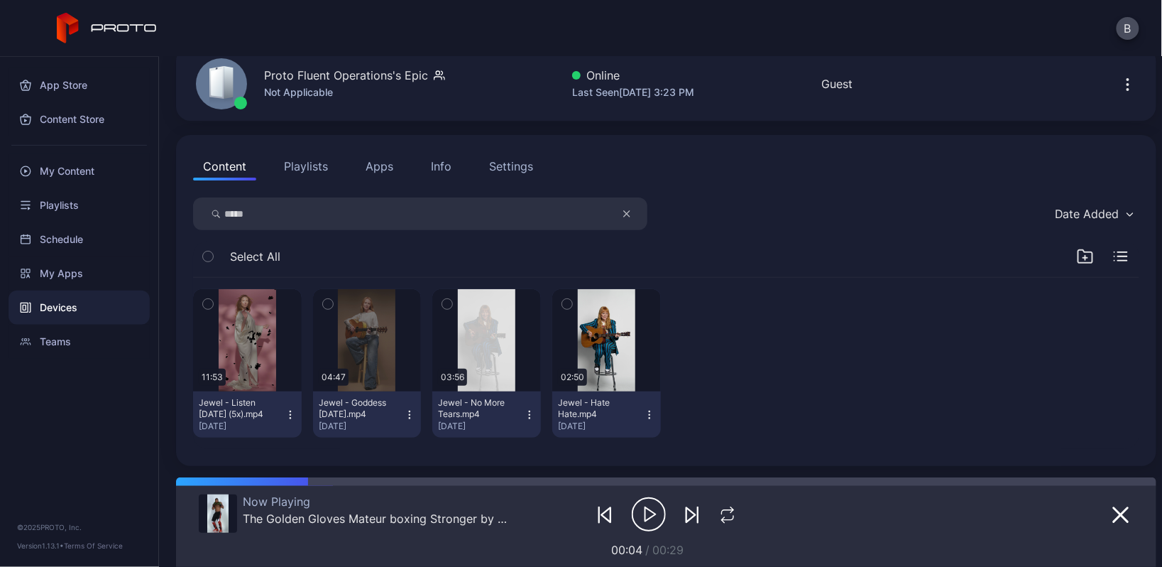
scroll to position [65, 0]
type input "*"
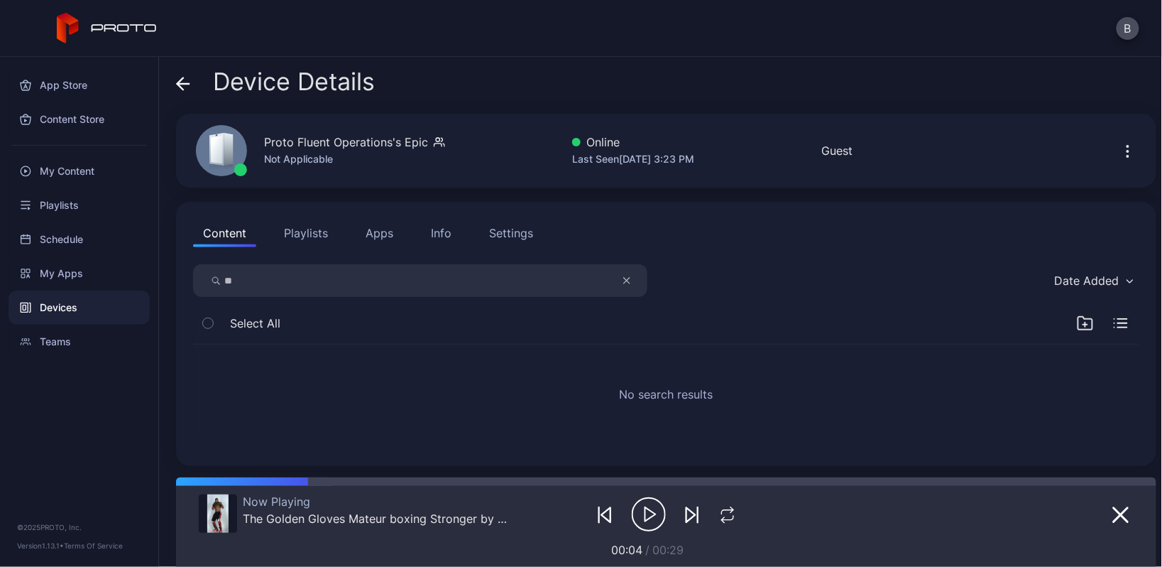
type input "*"
type input "******"
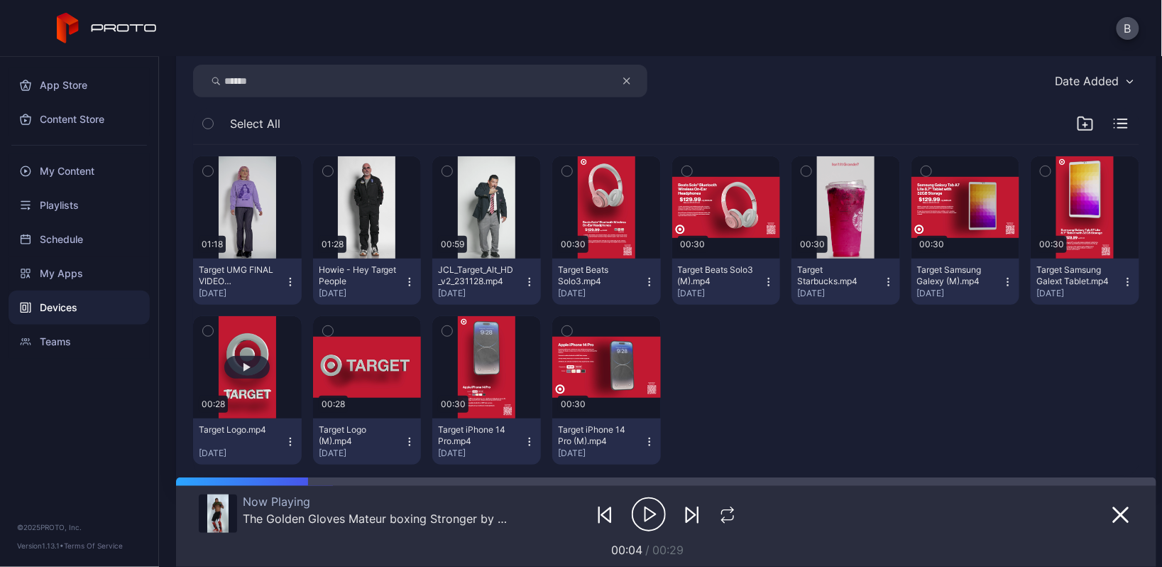
scroll to position [197, 0]
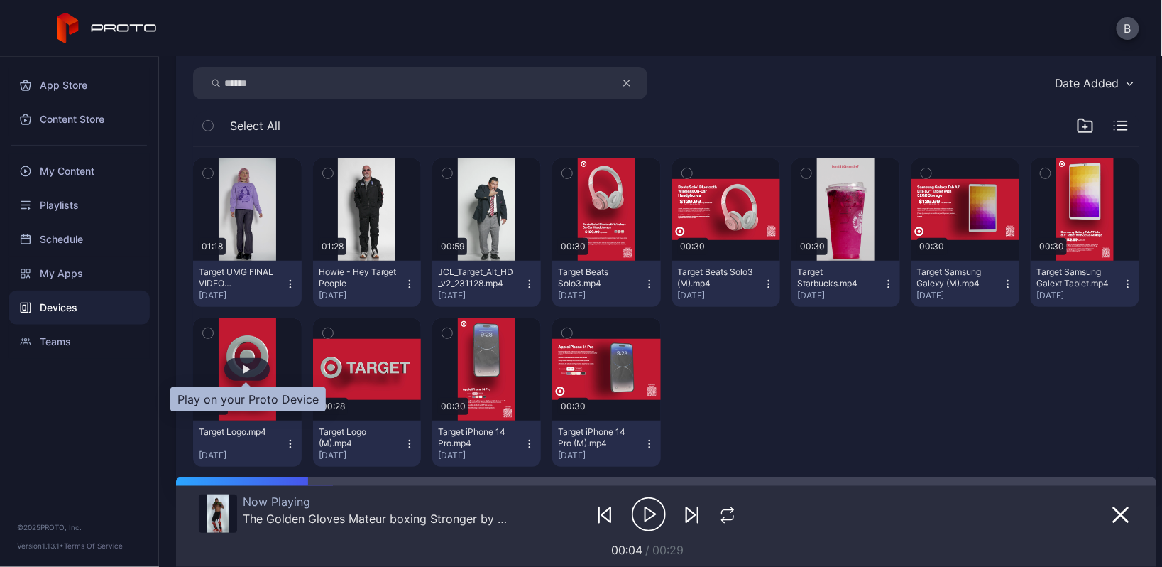
click at [257, 364] on div "button" at bounding box center [246, 369] width 45 height 23
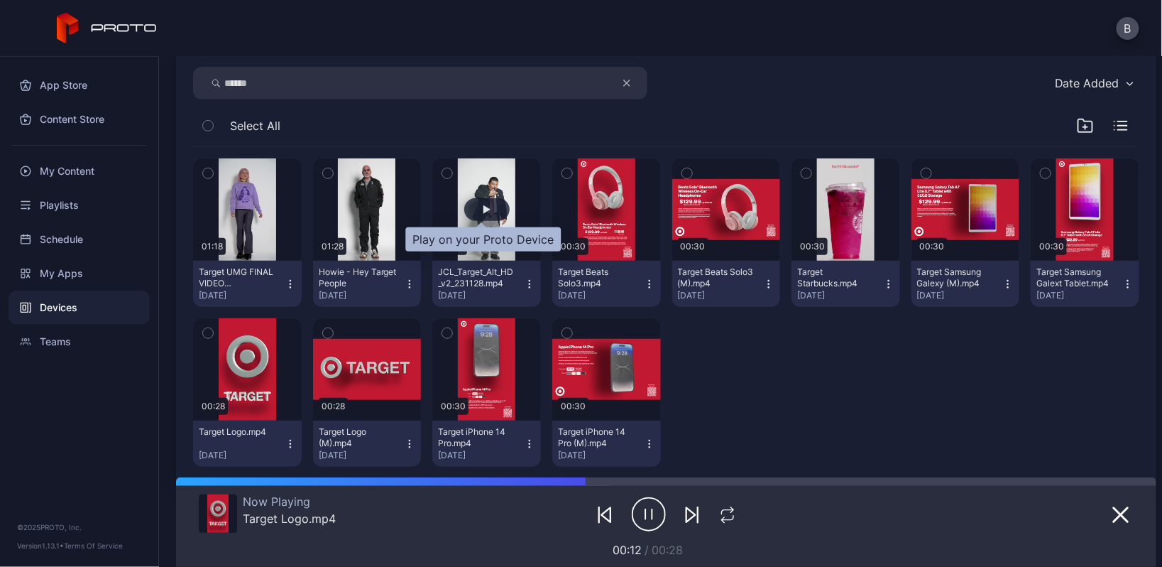
click at [480, 202] on div "button" at bounding box center [486, 209] width 45 height 23
